Goal: Check status: Check status

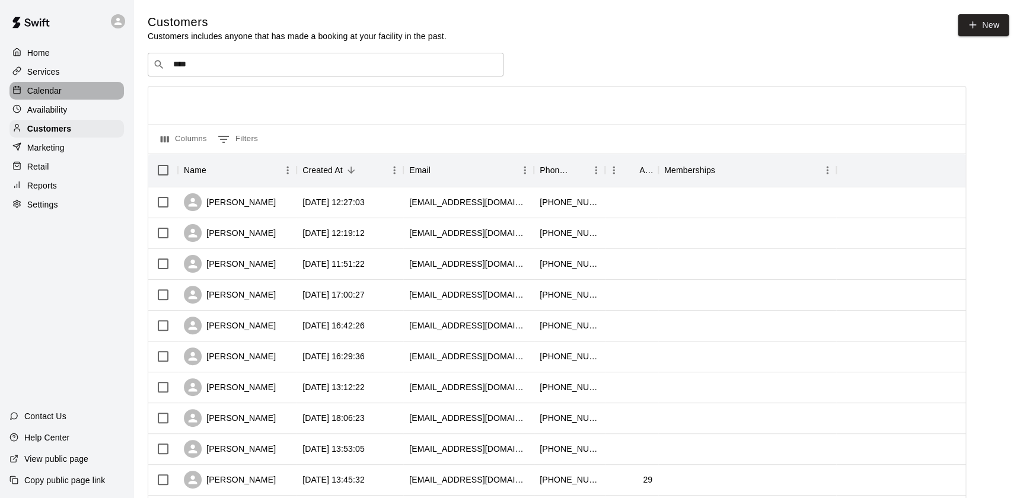
click at [59, 89] on p "Calendar" at bounding box center [44, 91] width 34 height 12
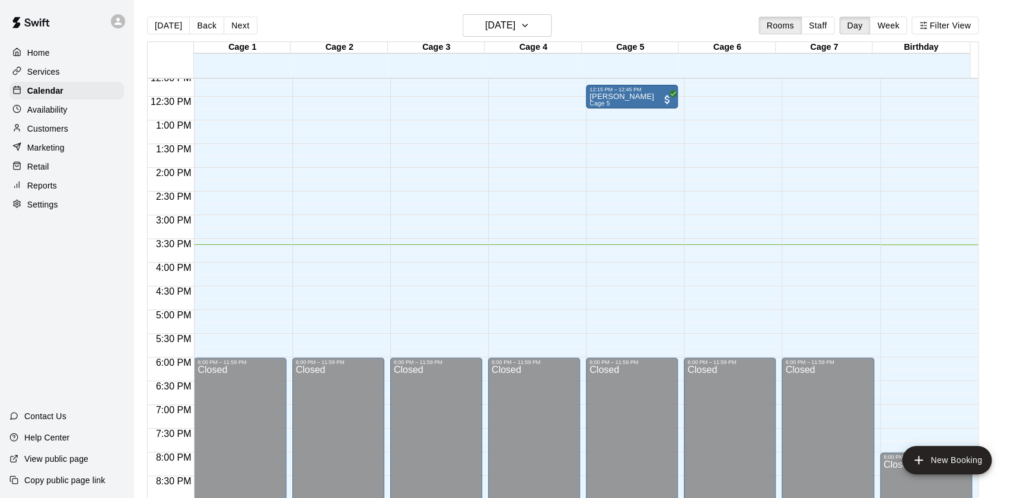
scroll to position [571, 0]
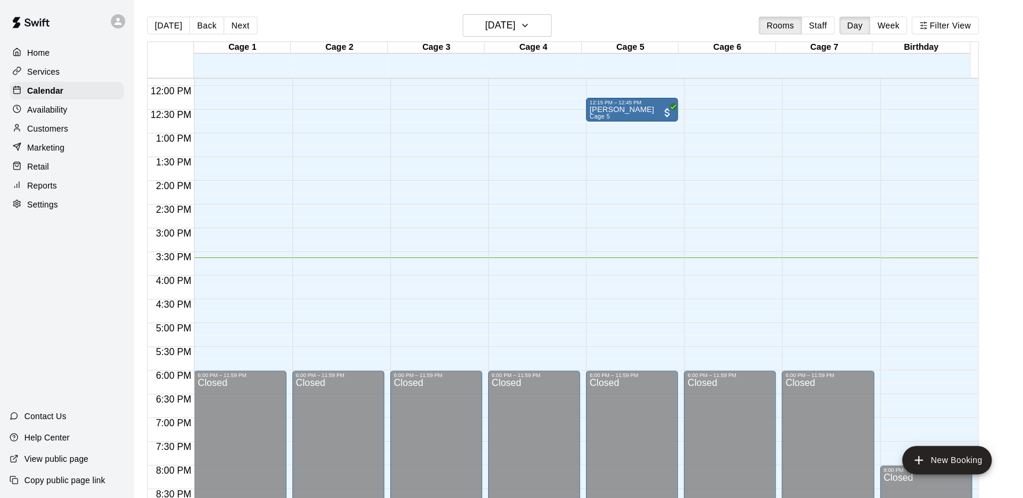
scroll to position [574, 0]
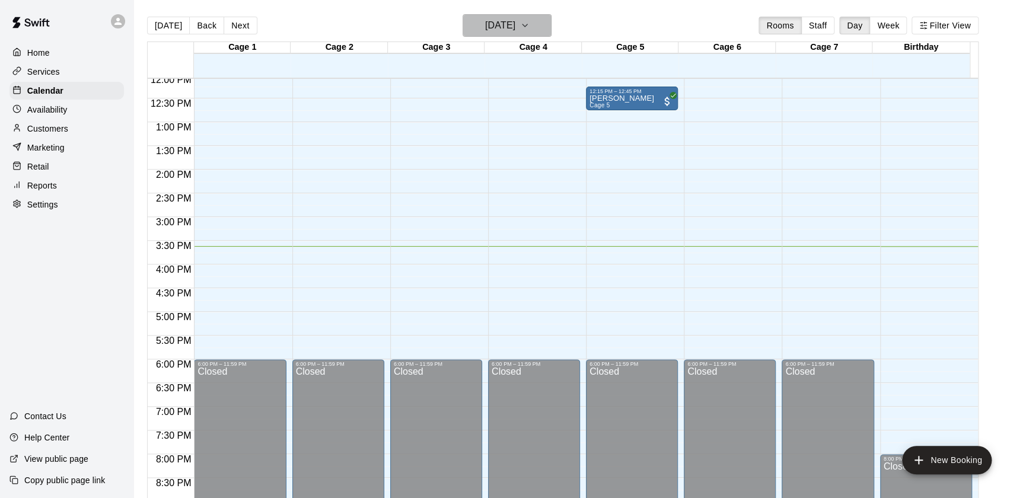
click at [540, 20] on button "[DATE]" at bounding box center [507, 25] width 89 height 23
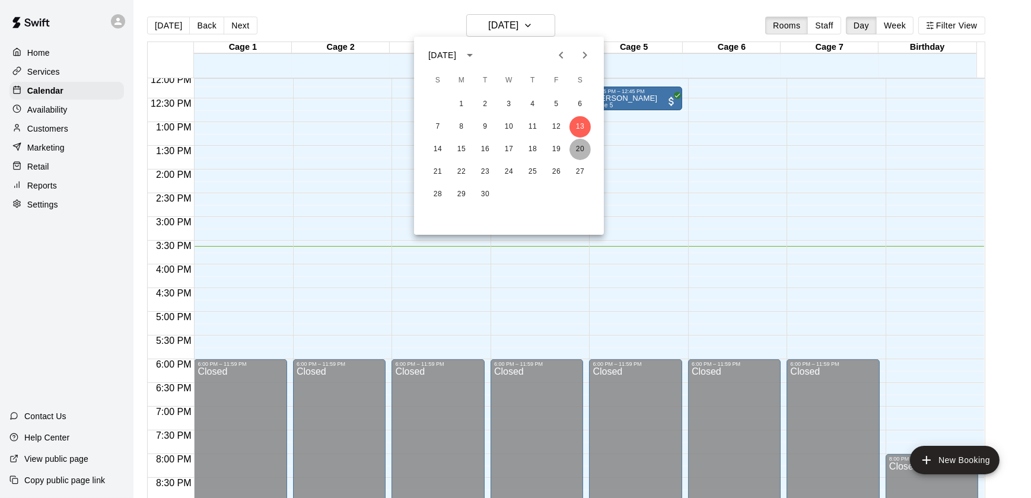
click at [578, 146] on button "20" at bounding box center [580, 149] width 21 height 21
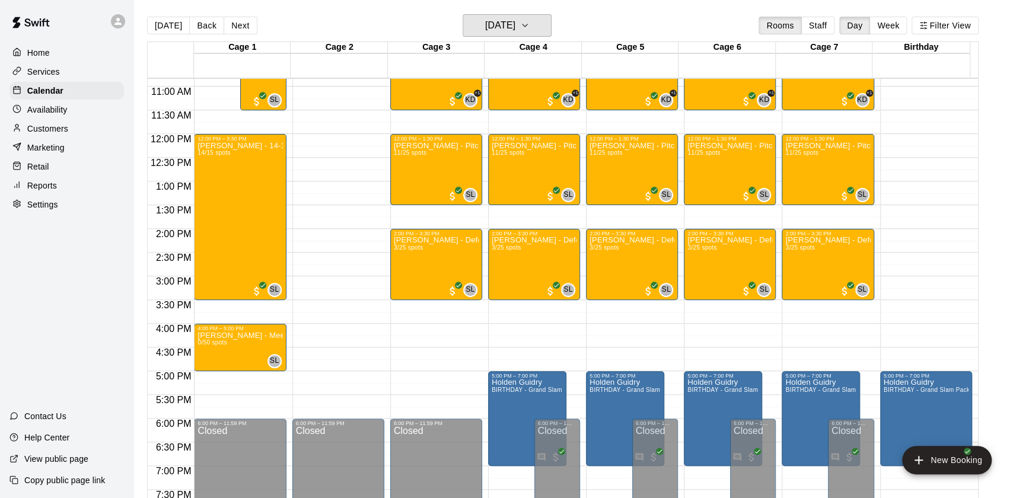
scroll to position [517, 0]
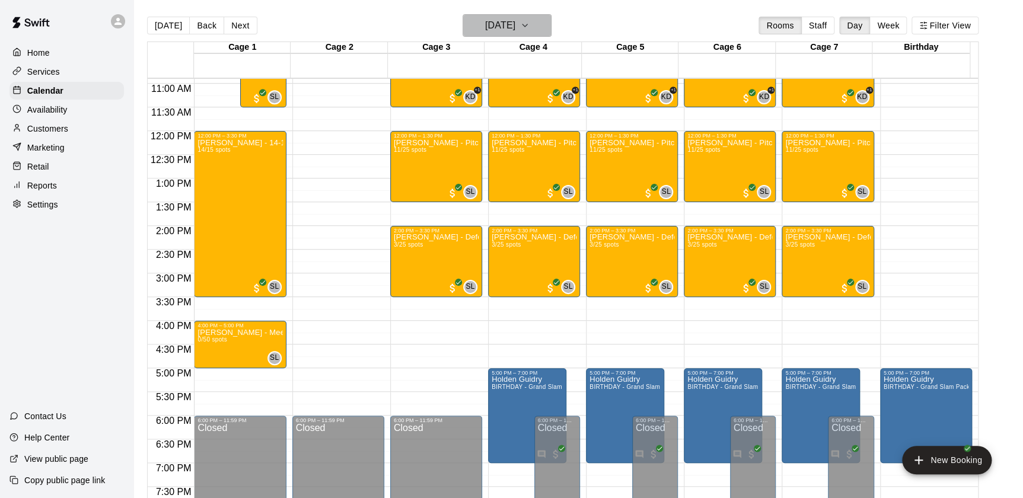
click at [530, 15] on button "[DATE]" at bounding box center [507, 25] width 89 height 23
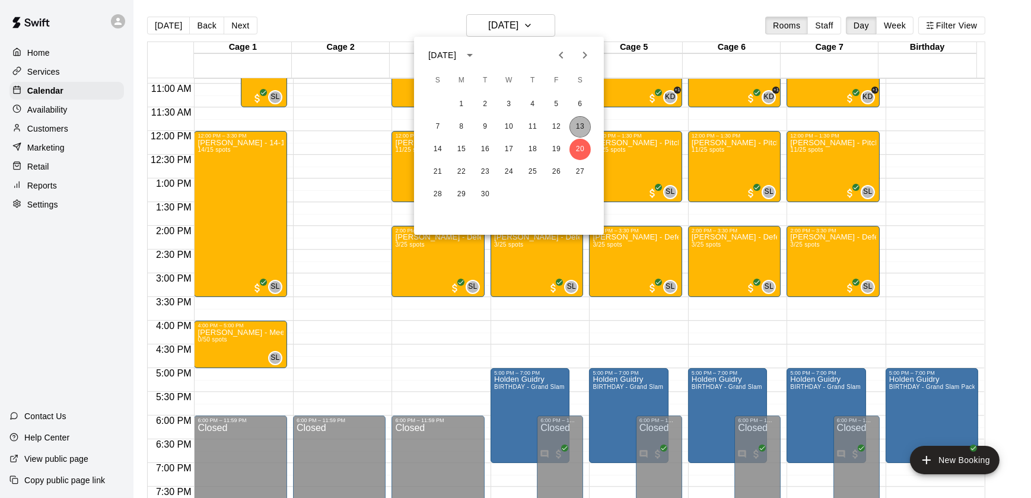
click at [584, 119] on button "13" at bounding box center [580, 126] width 21 height 21
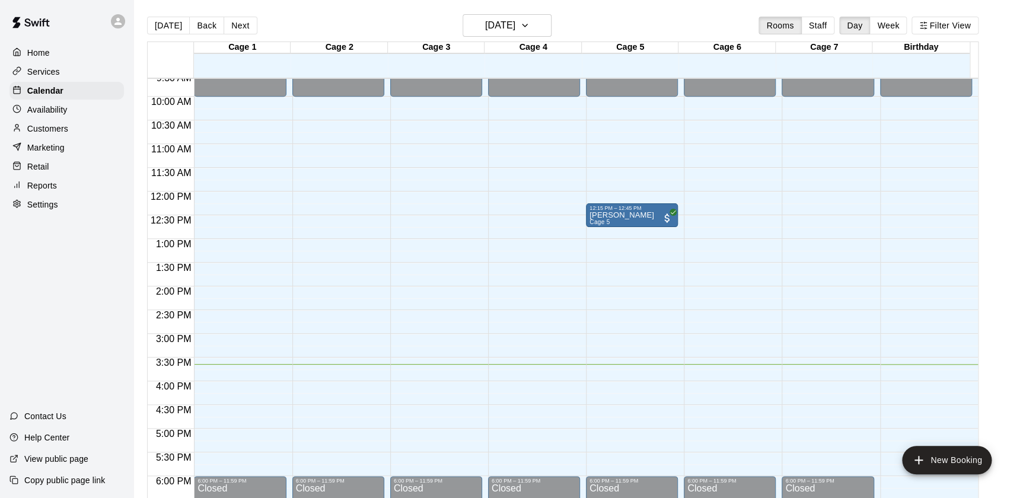
scroll to position [456, 0]
click at [244, 20] on button "Next" at bounding box center [240, 26] width 33 height 18
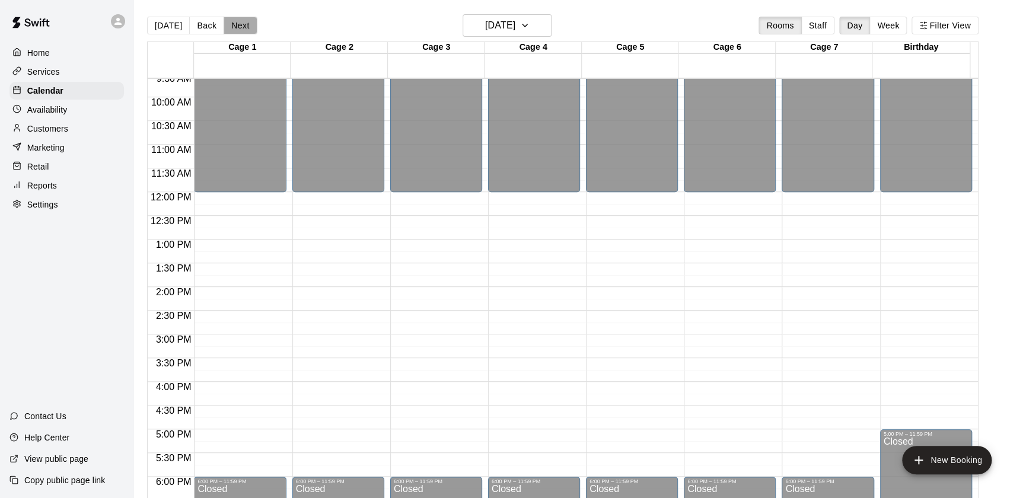
click at [241, 17] on button "Next" at bounding box center [240, 26] width 33 height 18
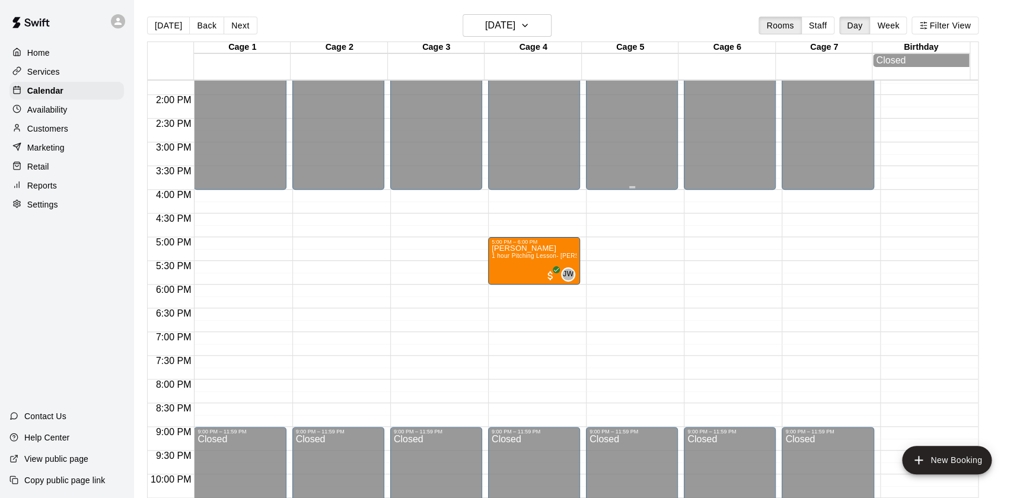
scroll to position [651, 0]
click at [505, 24] on h6 "[DATE]" at bounding box center [500, 25] width 30 height 17
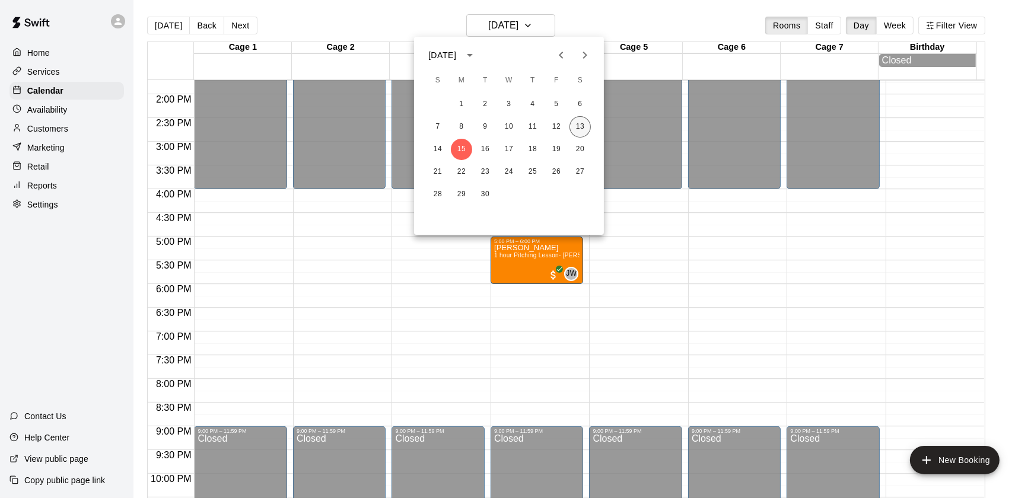
click at [574, 122] on button "13" at bounding box center [580, 126] width 21 height 21
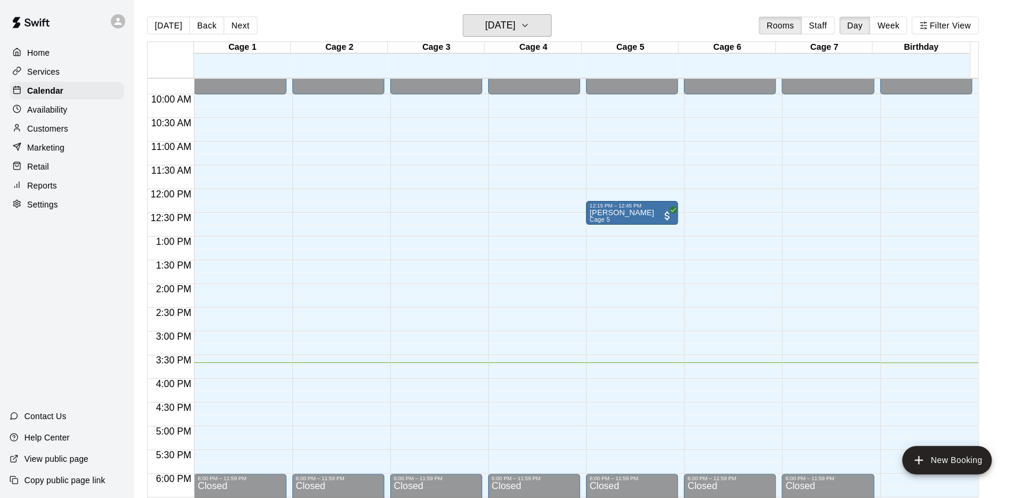
scroll to position [460, 0]
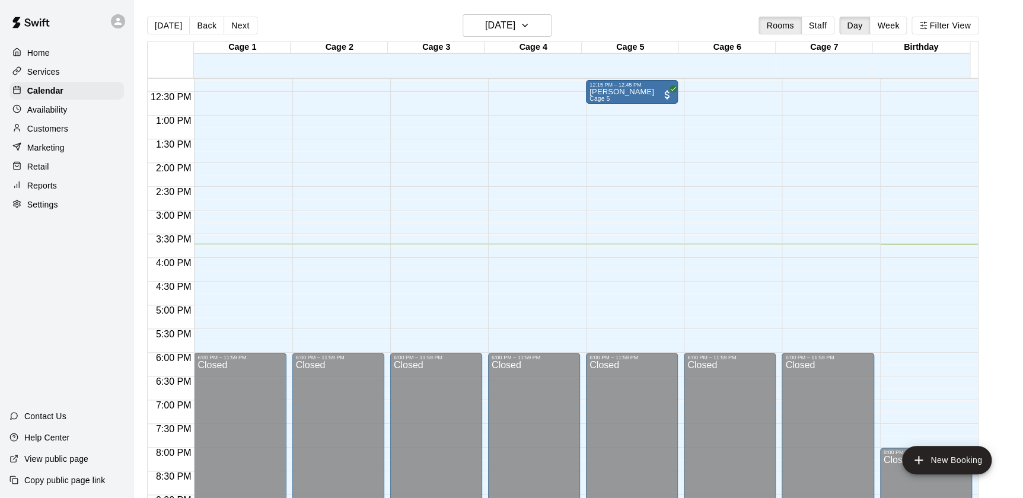
scroll to position [580, 0]
click at [236, 23] on button "Next" at bounding box center [240, 26] width 33 height 18
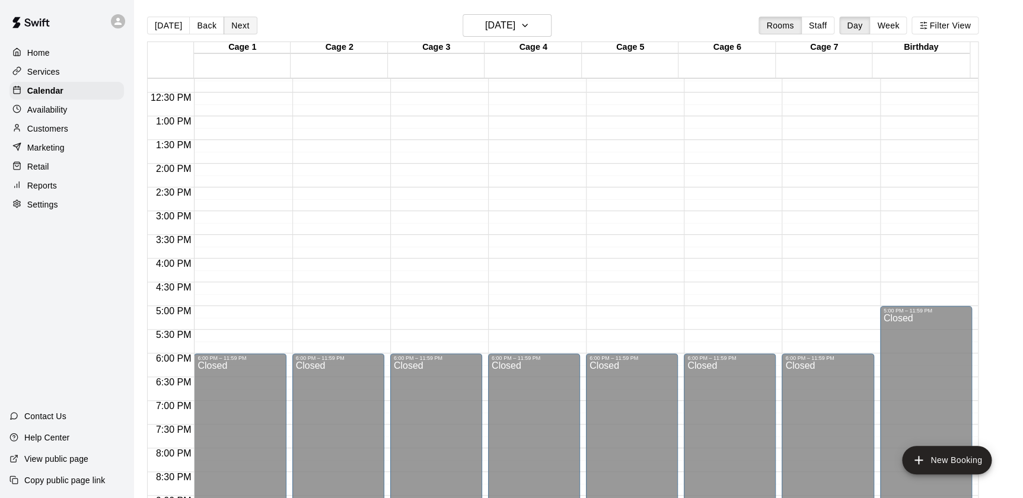
click at [236, 23] on button "Next" at bounding box center [240, 26] width 33 height 18
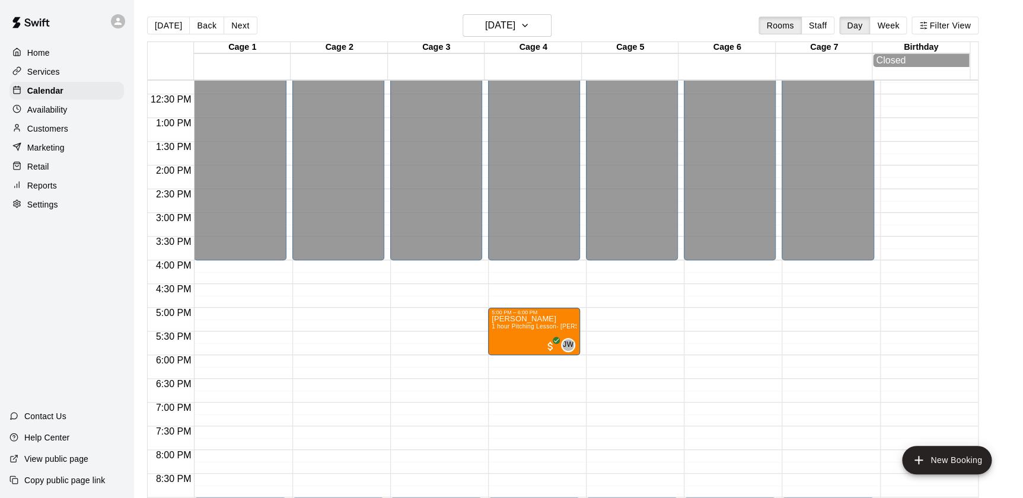
scroll to position [710, 0]
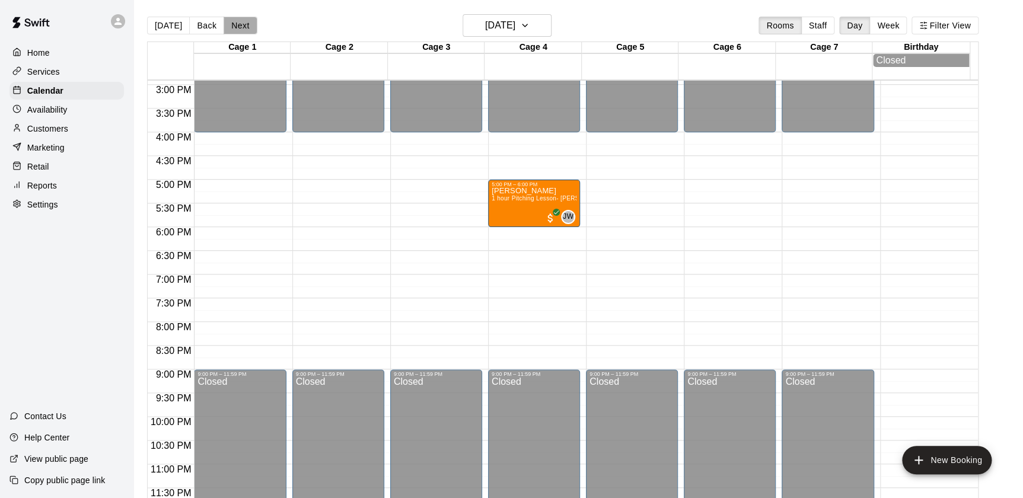
click at [246, 33] on button "Next" at bounding box center [240, 26] width 33 height 18
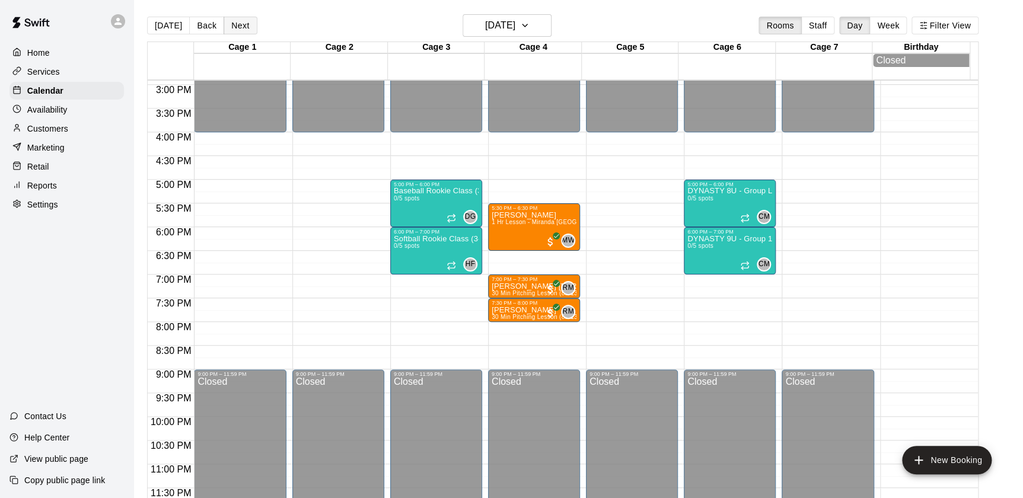
click at [234, 18] on button "Next" at bounding box center [240, 26] width 33 height 18
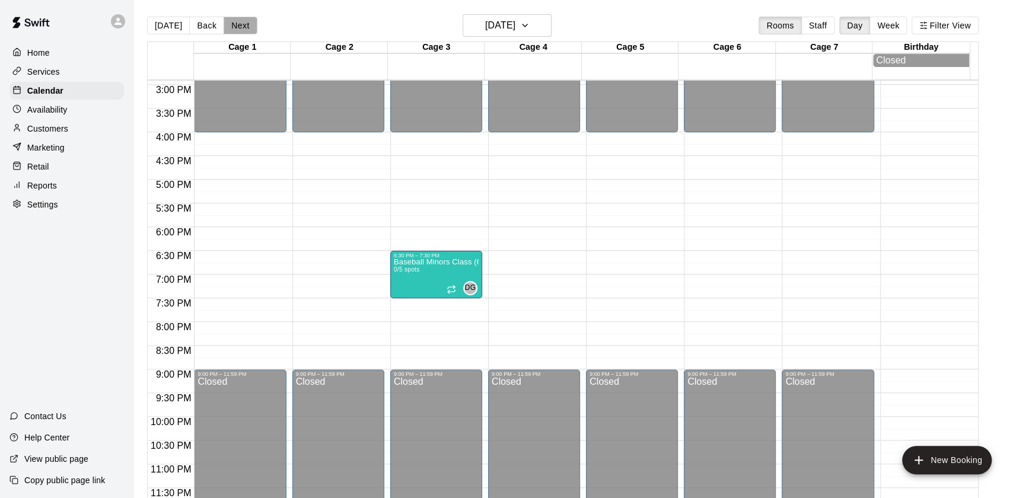
click at [234, 18] on button "Next" at bounding box center [240, 26] width 33 height 18
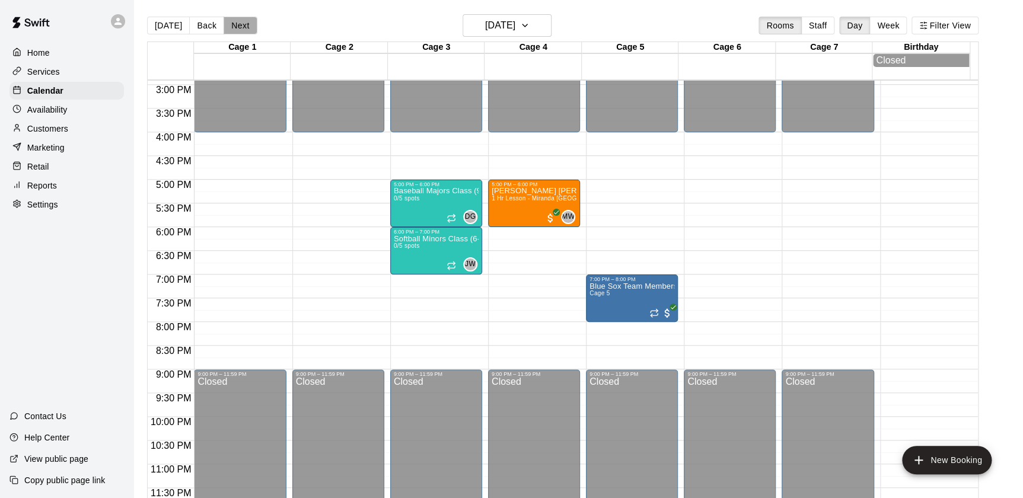
click at [237, 21] on button "Next" at bounding box center [240, 26] width 33 height 18
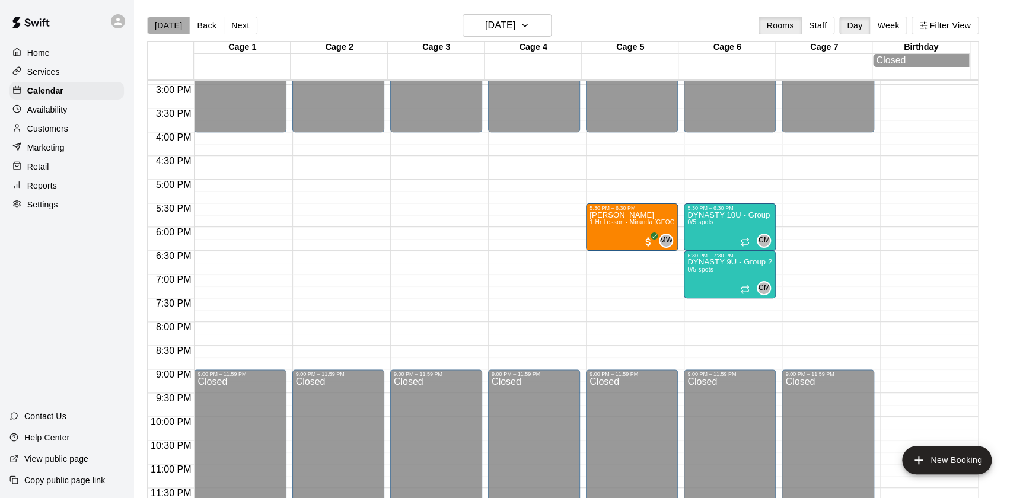
click at [168, 21] on button "[DATE]" at bounding box center [168, 26] width 43 height 18
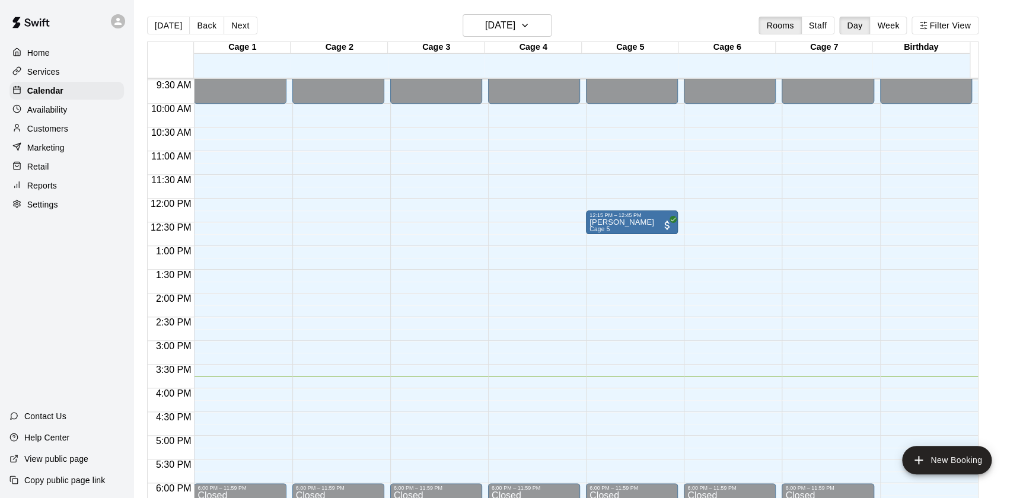
scroll to position [447, 0]
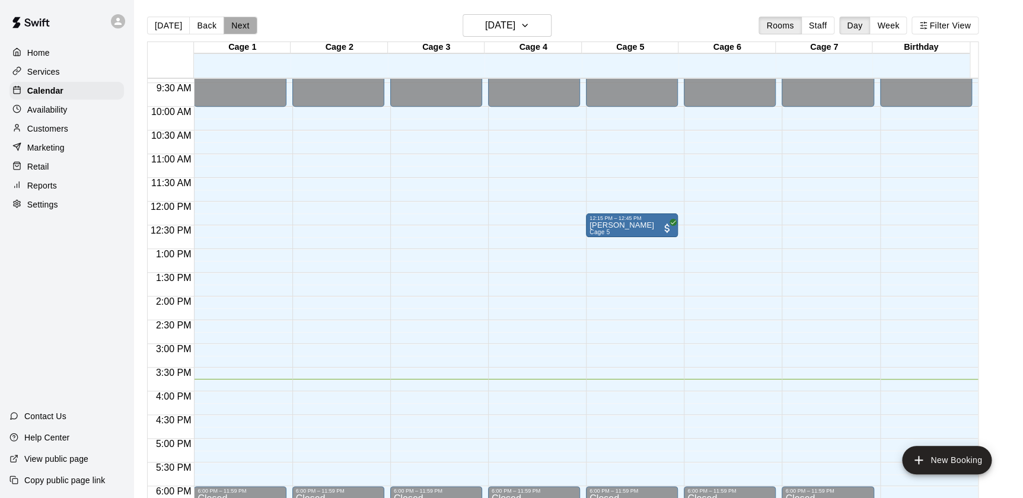
click at [234, 22] on button "Next" at bounding box center [240, 26] width 33 height 18
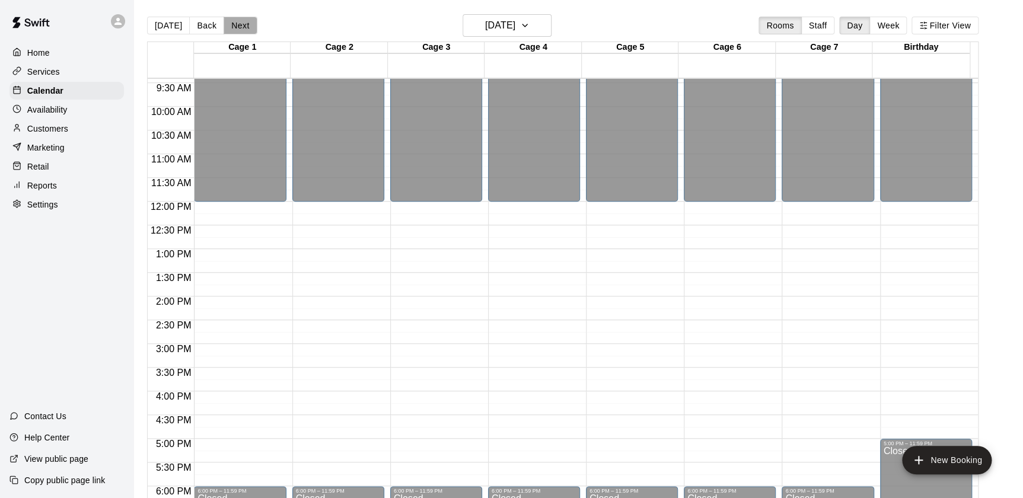
click at [240, 28] on button "Next" at bounding box center [240, 26] width 33 height 18
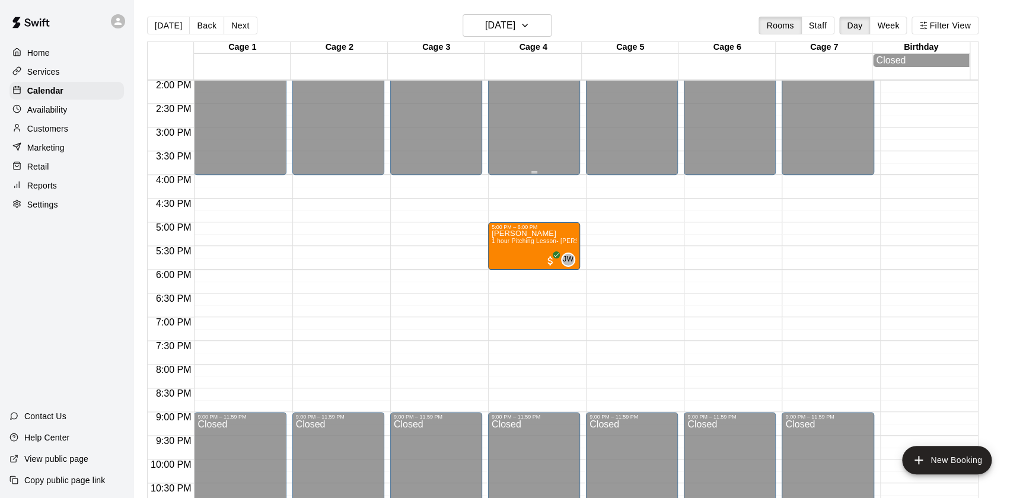
scroll to position [666, 0]
click at [240, 21] on button "Next" at bounding box center [240, 26] width 33 height 18
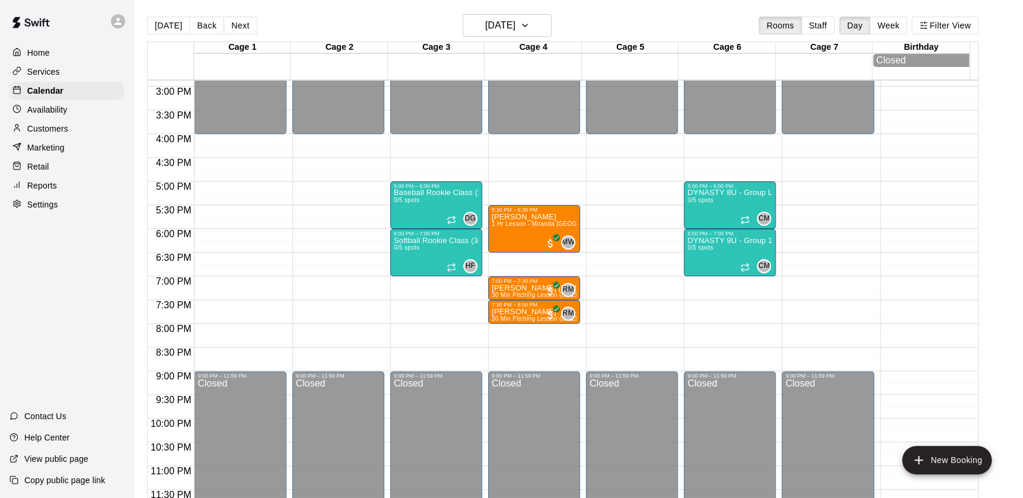
scroll to position [709, 0]
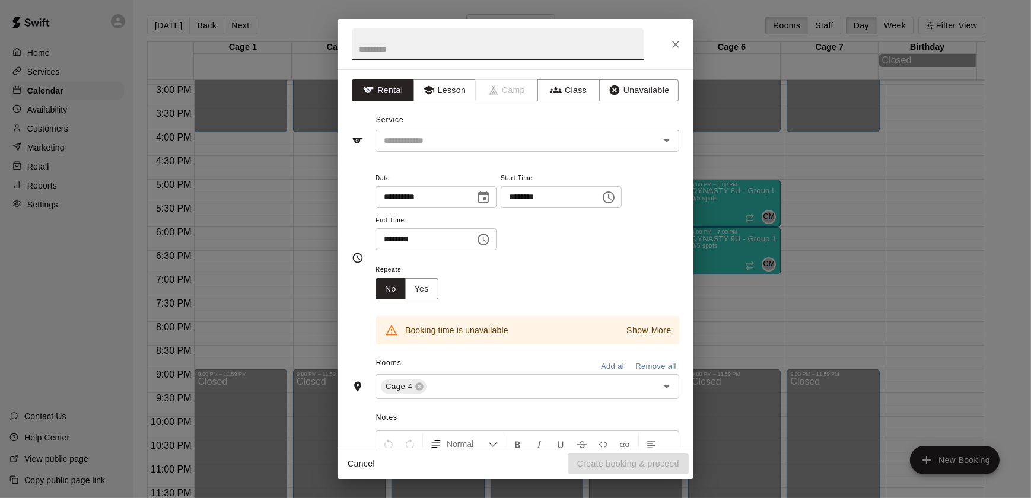
click at [670, 41] on icon "Close" at bounding box center [676, 45] width 12 height 12
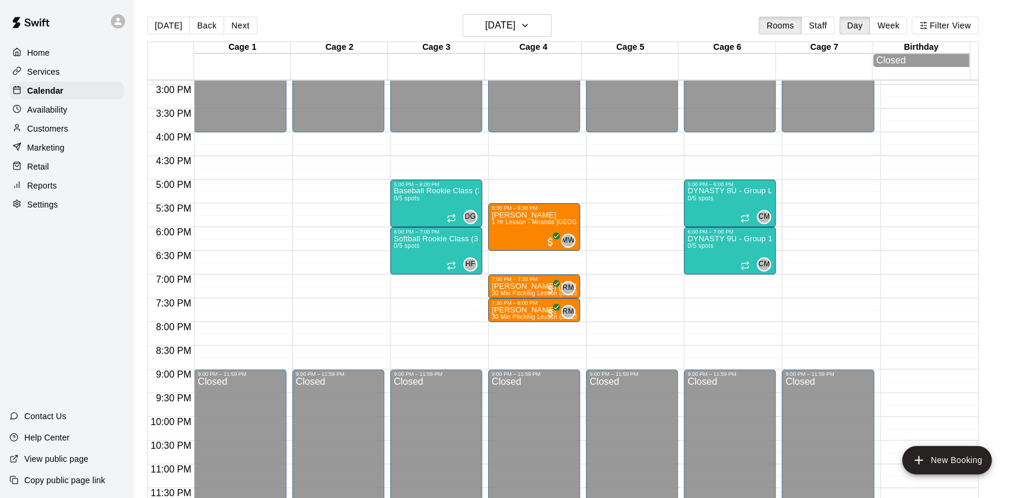
click at [670, 42] on div "Cage 1 16 Tue Cage 2 16 Tue Cage 3 16 Tue Cage 4 16 Tue Cage 5 16 Tue Cage 6 16…" at bounding box center [563, 277] width 832 height 471
click at [237, 21] on button "Next" at bounding box center [240, 26] width 33 height 18
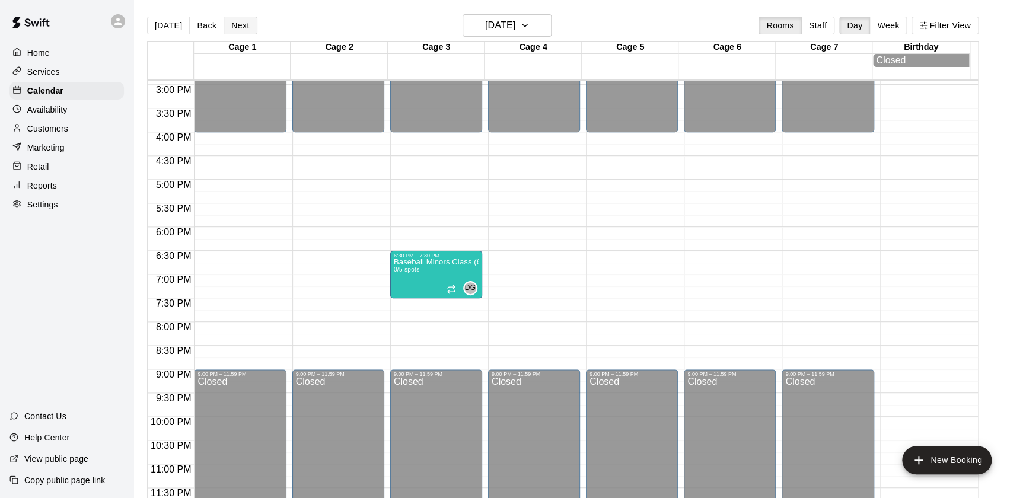
click at [241, 28] on button "Next" at bounding box center [240, 26] width 33 height 18
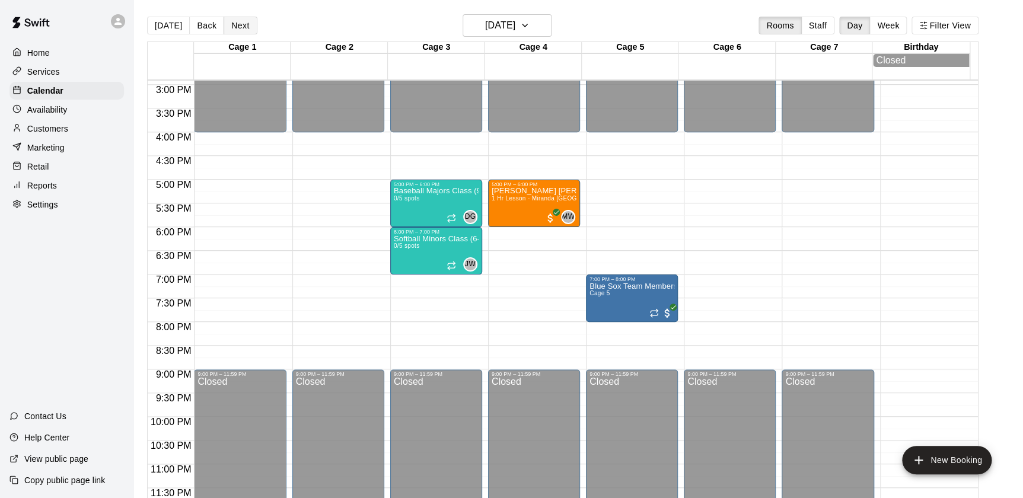
click at [238, 23] on button "Next" at bounding box center [240, 26] width 33 height 18
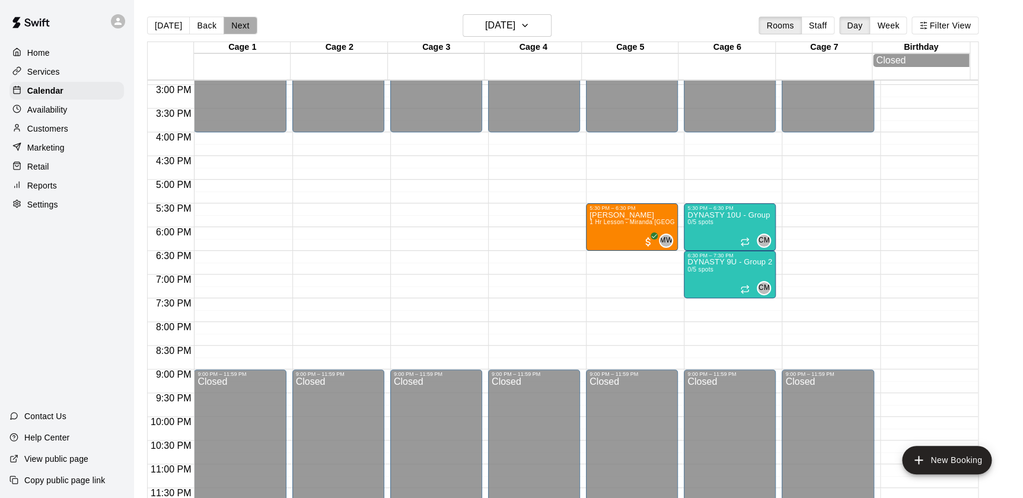
click at [241, 27] on button "Next" at bounding box center [240, 26] width 33 height 18
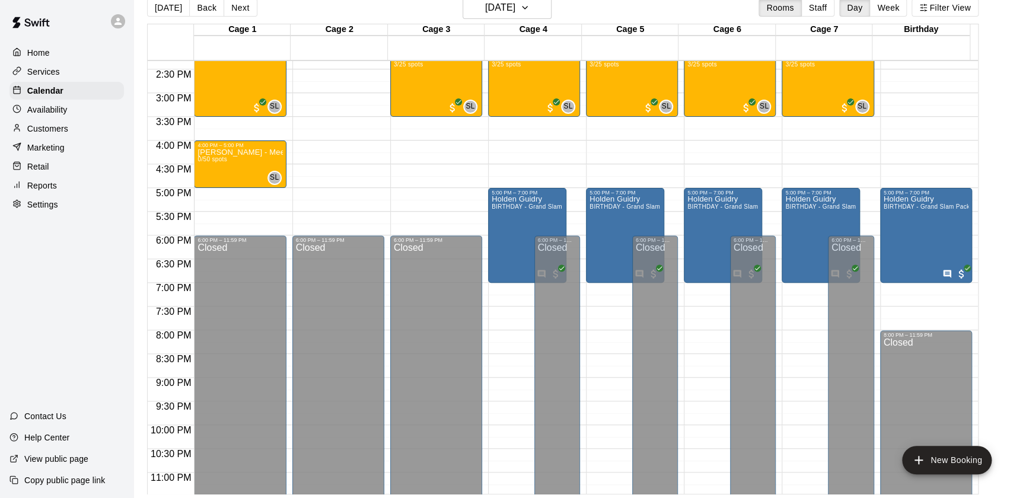
scroll to position [681, 0]
click at [247, 8] on button "Next" at bounding box center [240, 8] width 33 height 18
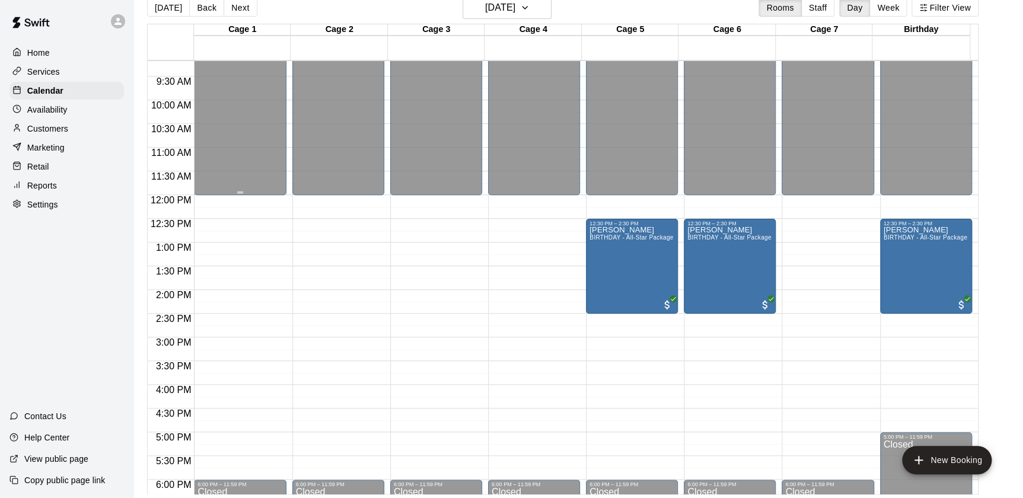
scroll to position [435, 0]
click at [243, 11] on button "Next" at bounding box center [240, 8] width 33 height 18
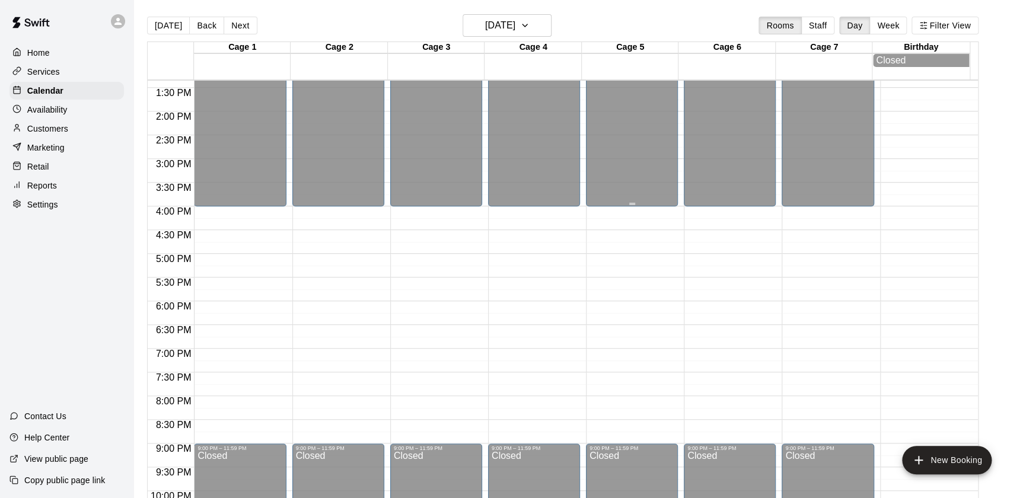
scroll to position [710, 0]
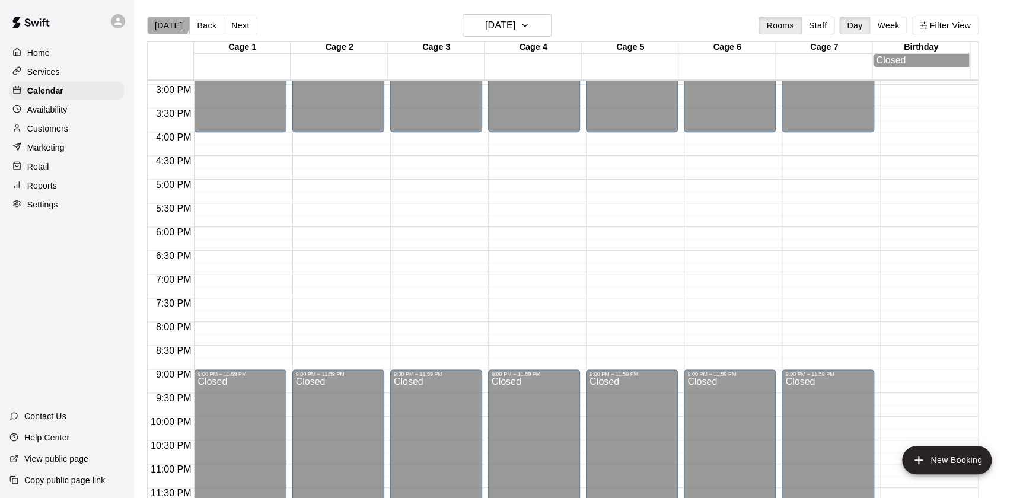
click at [160, 20] on button "[DATE]" at bounding box center [168, 26] width 43 height 18
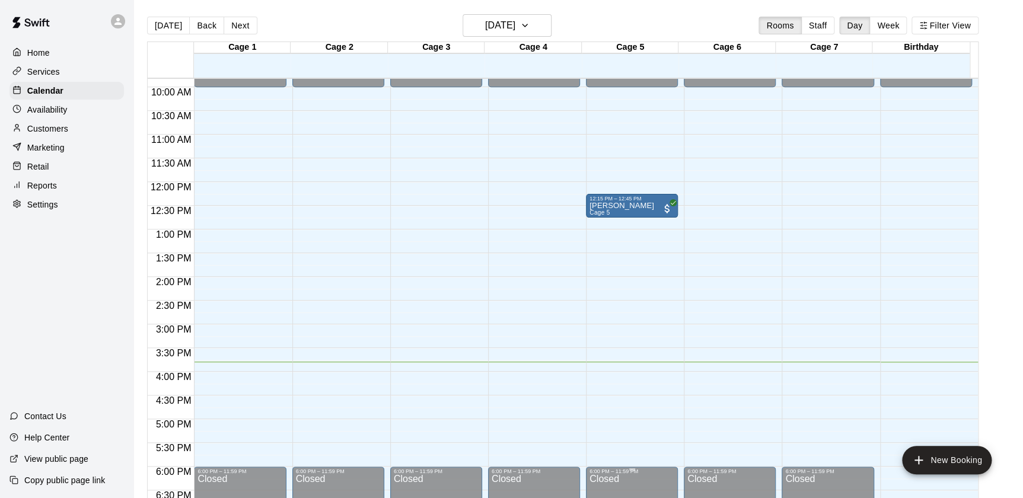
scroll to position [466, 0]
click at [230, 17] on button "Next" at bounding box center [240, 26] width 33 height 18
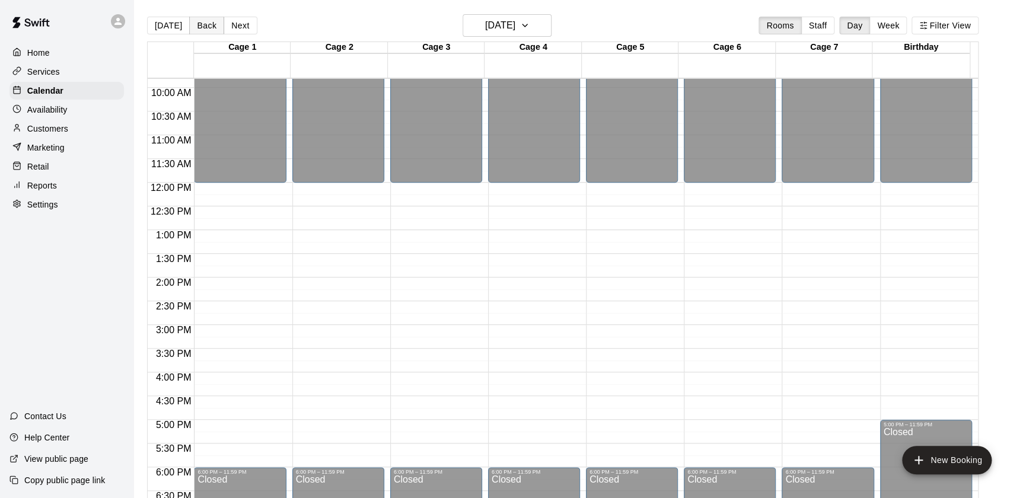
click at [213, 29] on button "Back" at bounding box center [206, 26] width 35 height 18
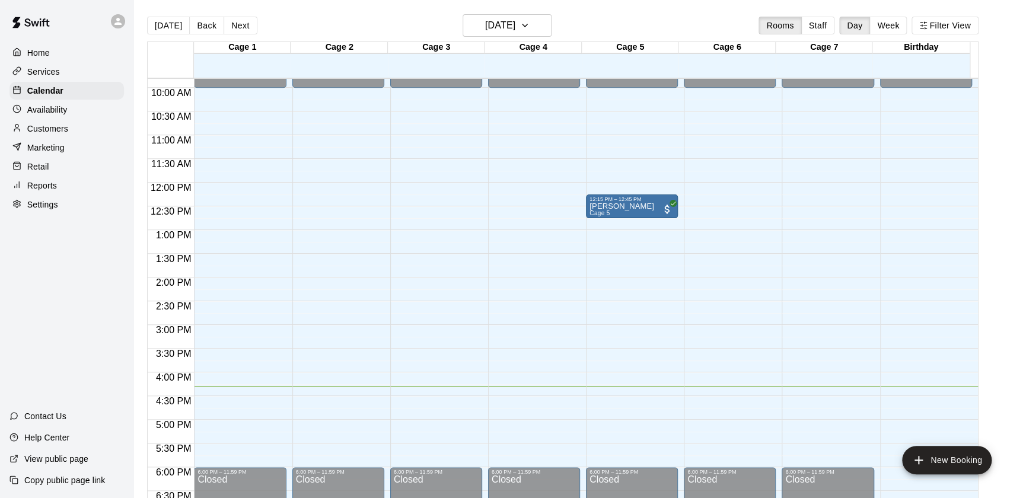
click at [1019, 209] on main "[DATE] Back [DATE][DATE] Rooms Staff Day Week Filter View Cage 1 13 Sat Cage 2 …" at bounding box center [578, 258] width 890 height 517
